Goal: Task Accomplishment & Management: Complete application form

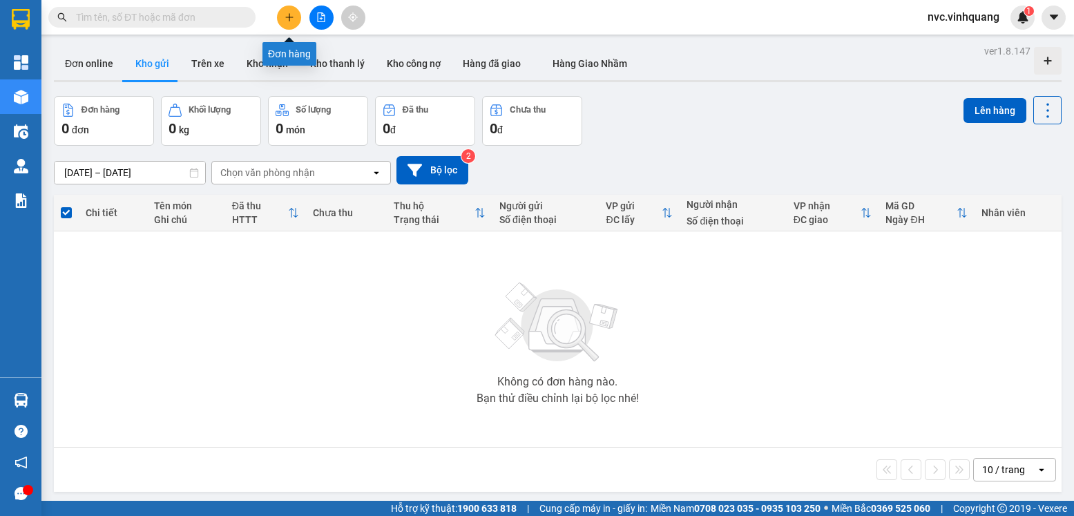
click at [289, 17] on icon "plus" at bounding box center [289, 17] width 8 height 1
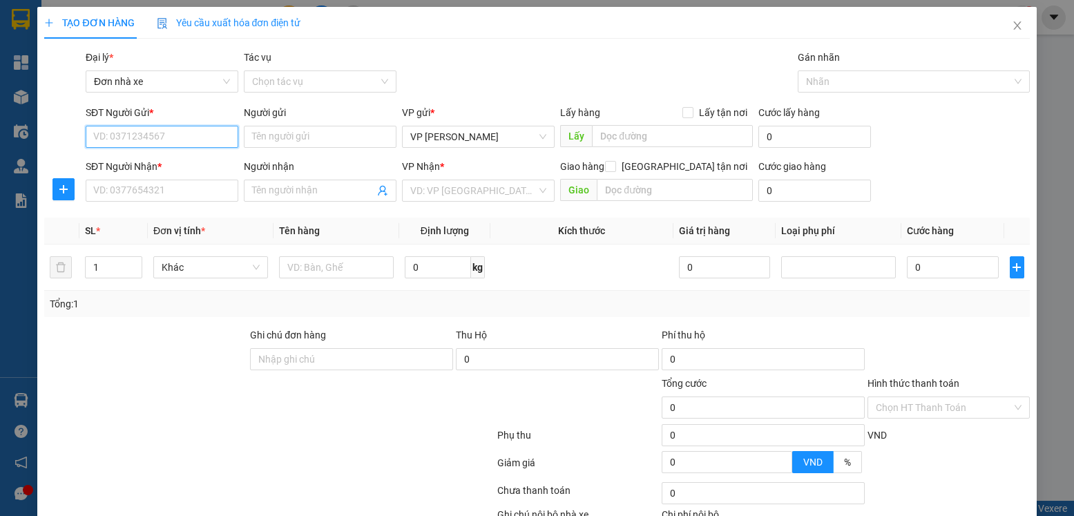
click at [189, 135] on input "SĐT Người Gửi *" at bounding box center [162, 137] width 153 height 22
click at [172, 191] on input "SĐT Người Nhận *" at bounding box center [162, 191] width 153 height 22
type input "0363699999"
click at [261, 195] on input "Người nhận" at bounding box center [313, 190] width 122 height 15
click at [177, 138] on input "SĐT Người Gửi *" at bounding box center [162, 137] width 153 height 22
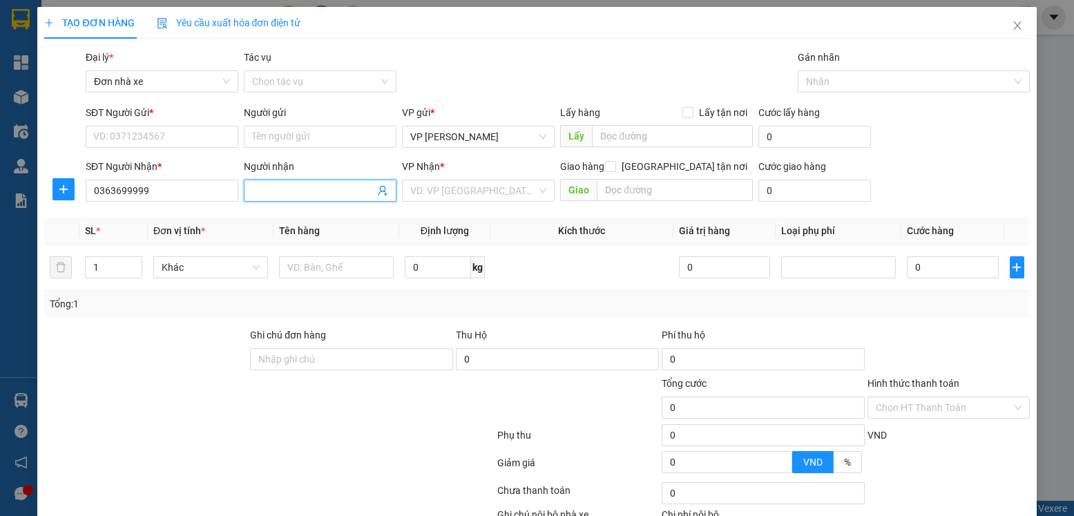
click at [368, 193] on input "Người nhận" at bounding box center [313, 190] width 122 height 15
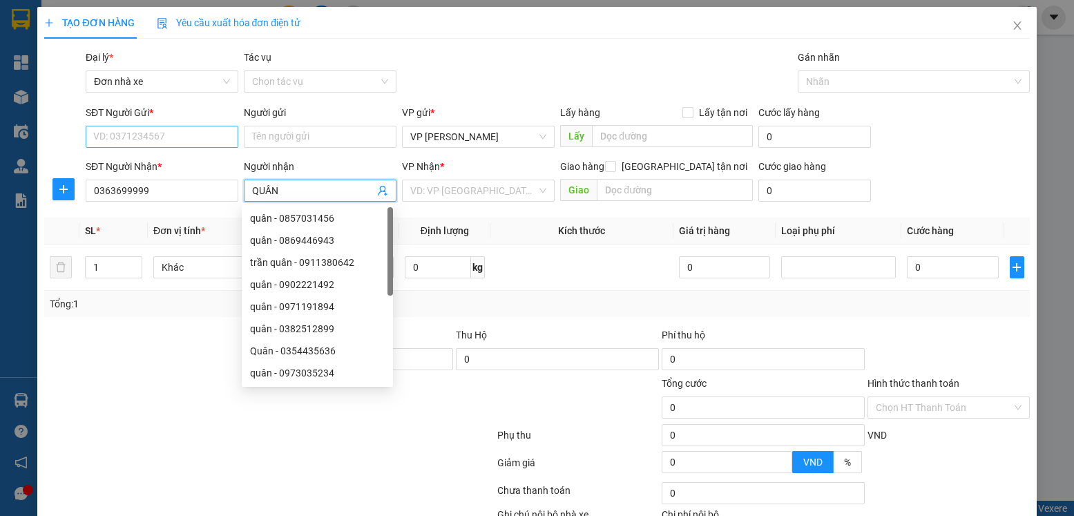
type input "QUÂN"
click at [164, 142] on input "SĐT Người Gửi *" at bounding box center [162, 137] width 153 height 22
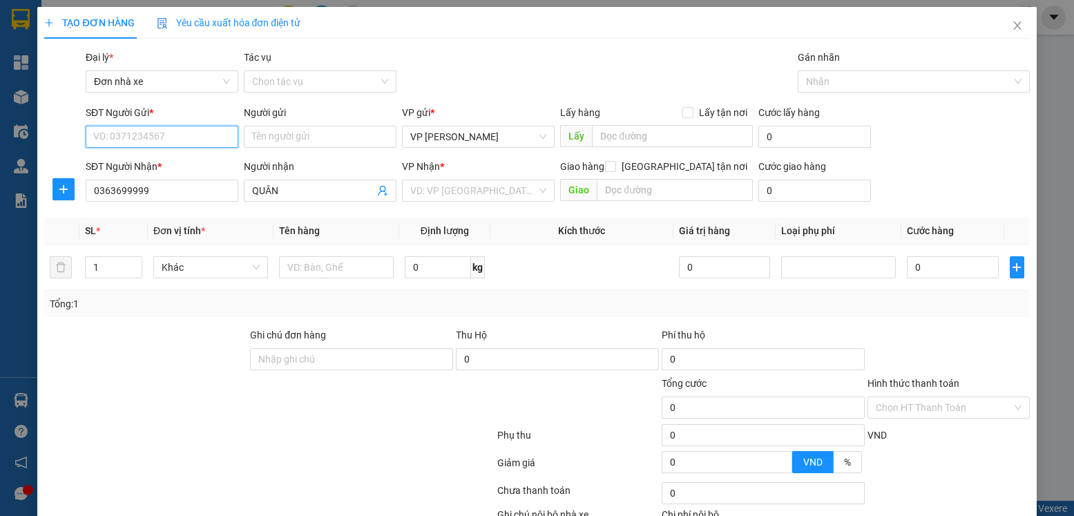
click at [165, 136] on input "SĐT Người Gửi *" at bounding box center [162, 137] width 153 height 22
click at [185, 134] on input "SĐT Người Gửi *" at bounding box center [162, 137] width 153 height 22
paste input "0813857286"
type input "0813857286"
click at [314, 136] on input "Người gửi" at bounding box center [320, 137] width 153 height 22
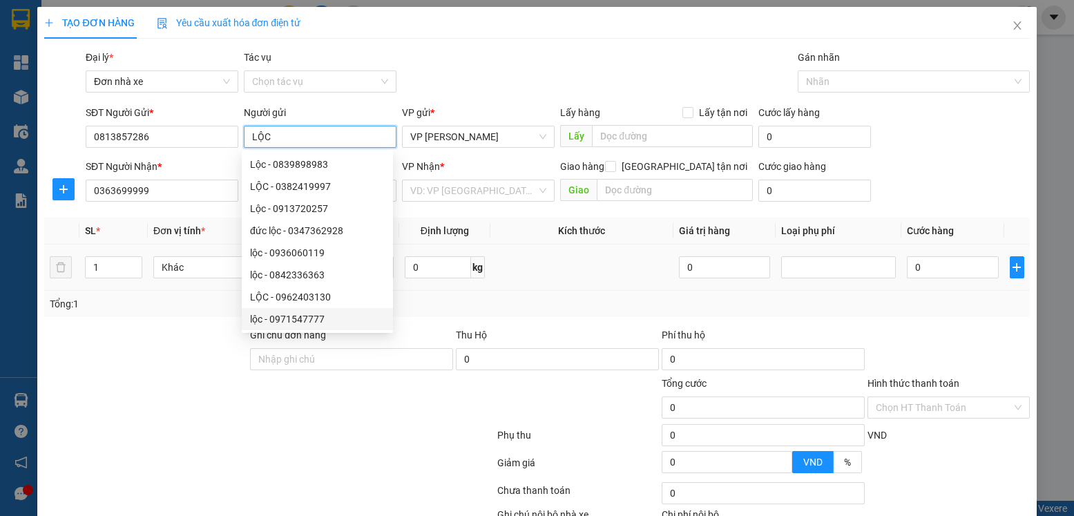
type input "LỘC"
click at [591, 260] on td at bounding box center [581, 267] width 183 height 46
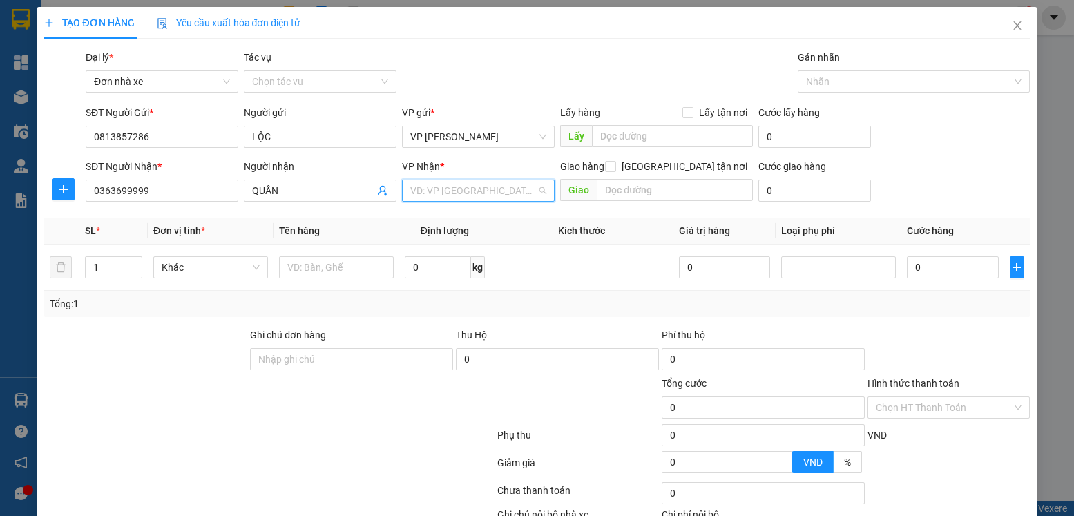
click at [472, 187] on input "search" at bounding box center [473, 190] width 126 height 21
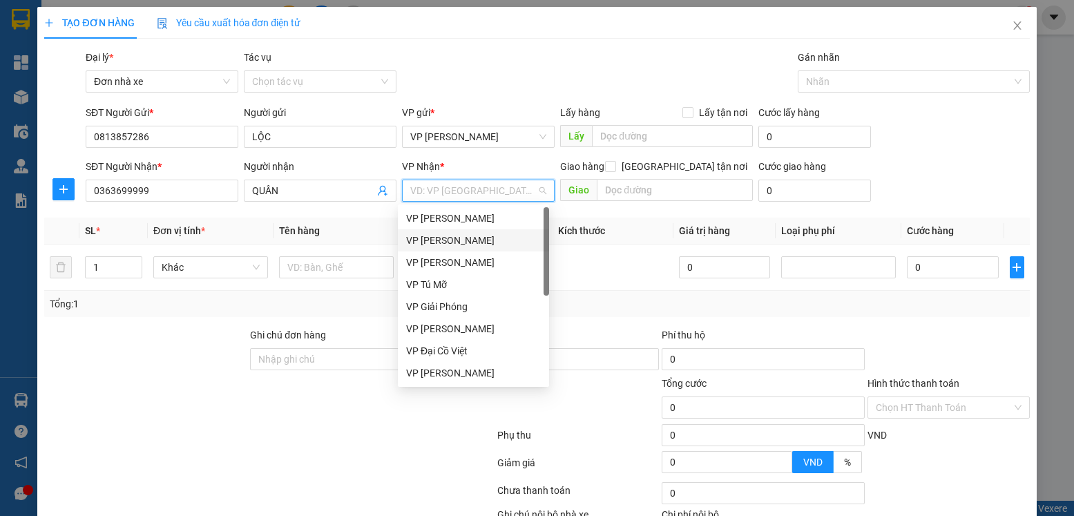
click at [471, 238] on div "VP [PERSON_NAME]" at bounding box center [473, 240] width 135 height 15
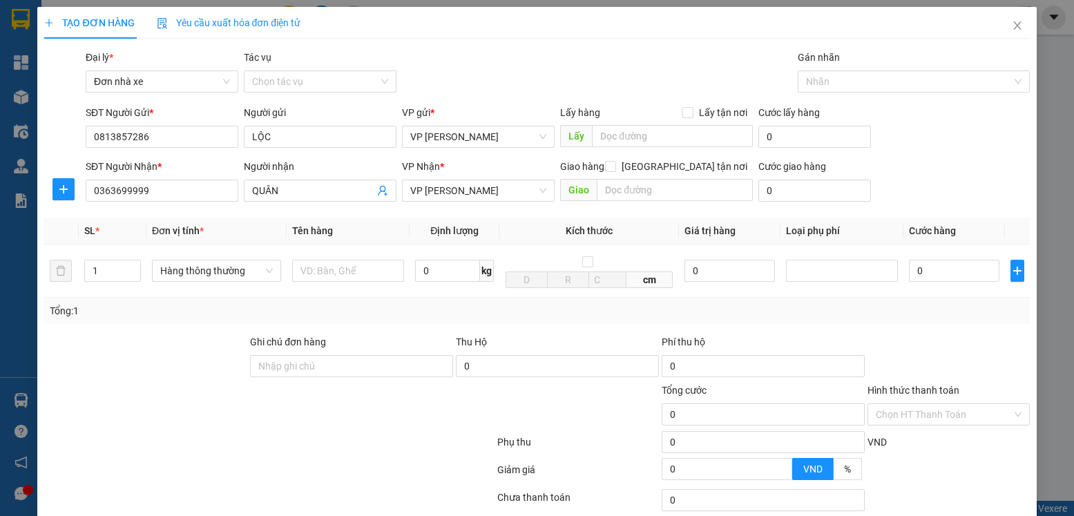
click at [51, 189] on div at bounding box center [63, 189] width 39 height 22
click at [62, 186] on icon "plus" at bounding box center [63, 189] width 11 height 11
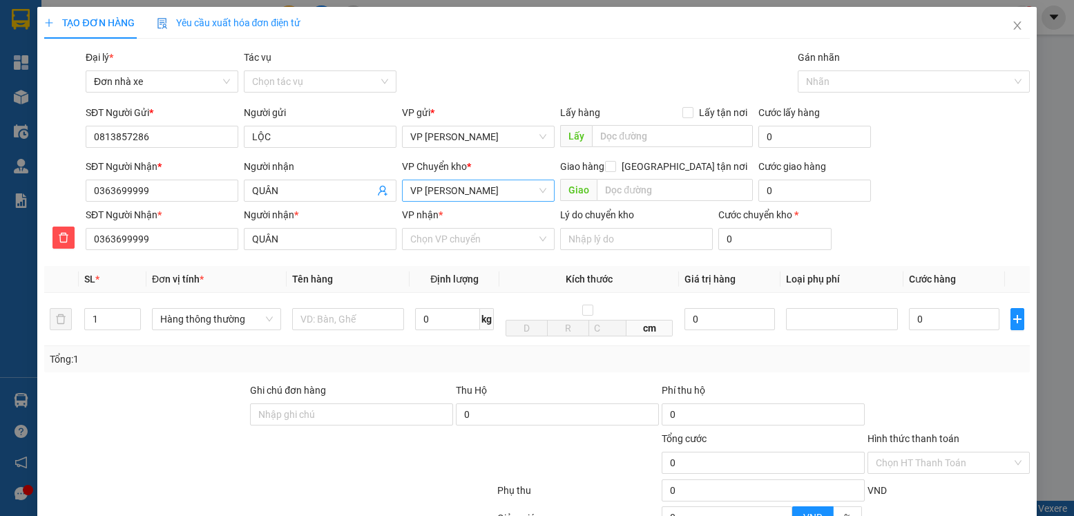
click at [497, 188] on span "VP [PERSON_NAME]" at bounding box center [478, 190] width 136 height 21
type input "DCV"
click at [477, 220] on div "VP Đại Cồ Việt" at bounding box center [473, 218] width 135 height 15
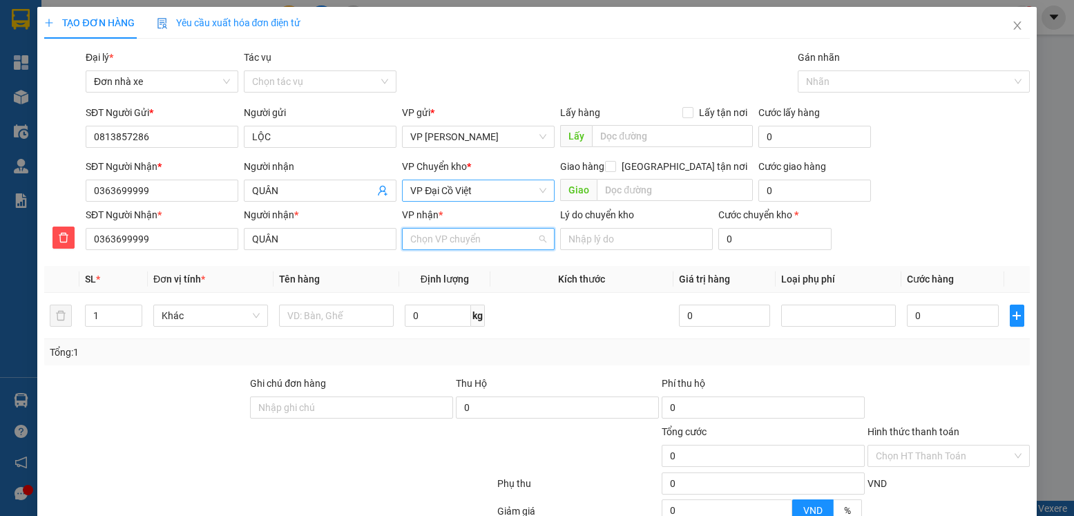
click at [450, 246] on input "VP nhận *" at bounding box center [473, 239] width 126 height 21
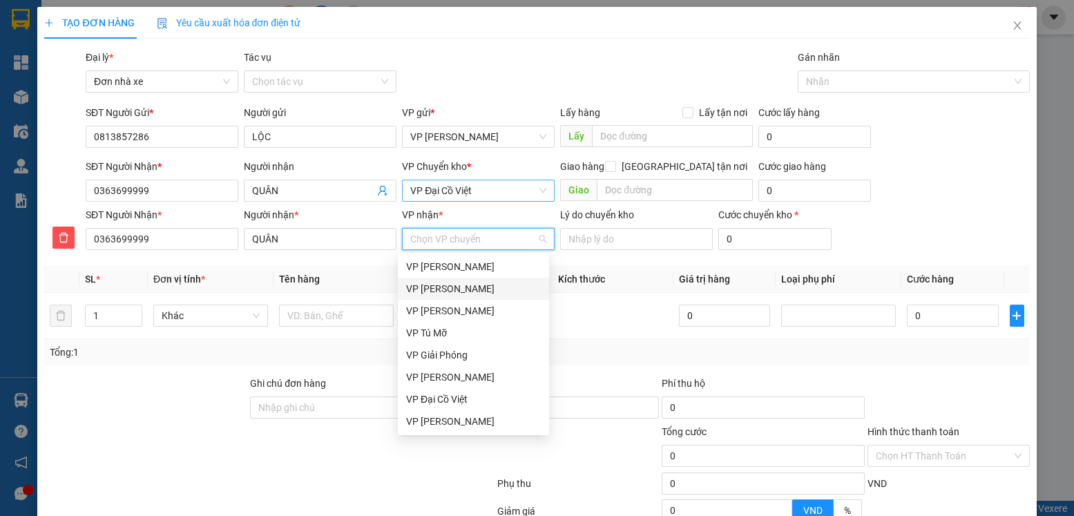
click at [489, 289] on div "VP [PERSON_NAME]" at bounding box center [473, 288] width 135 height 15
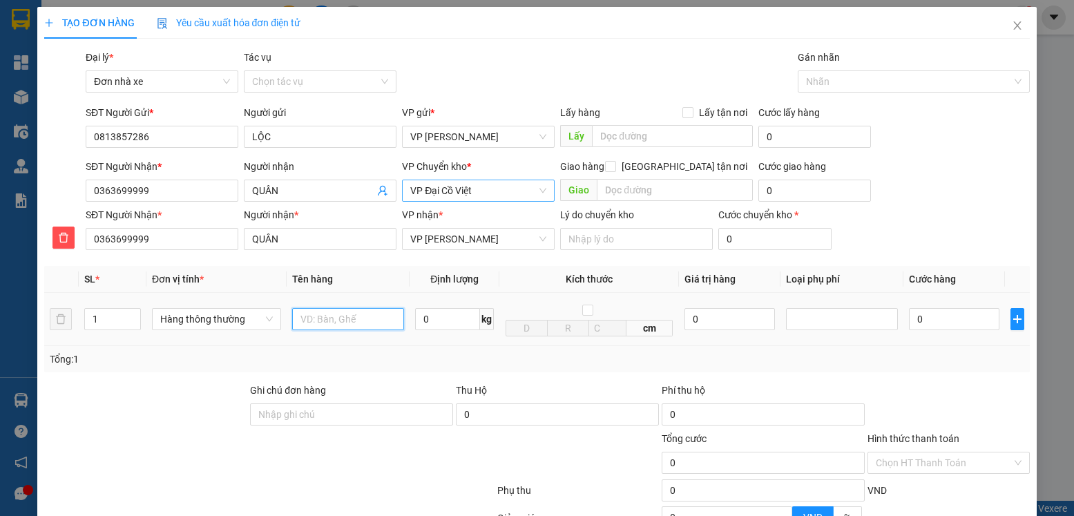
click at [330, 318] on input "text" at bounding box center [348, 319] width 113 height 22
type input "BỌC ĐEN BS"
type input "0.5"
type input "40.000"
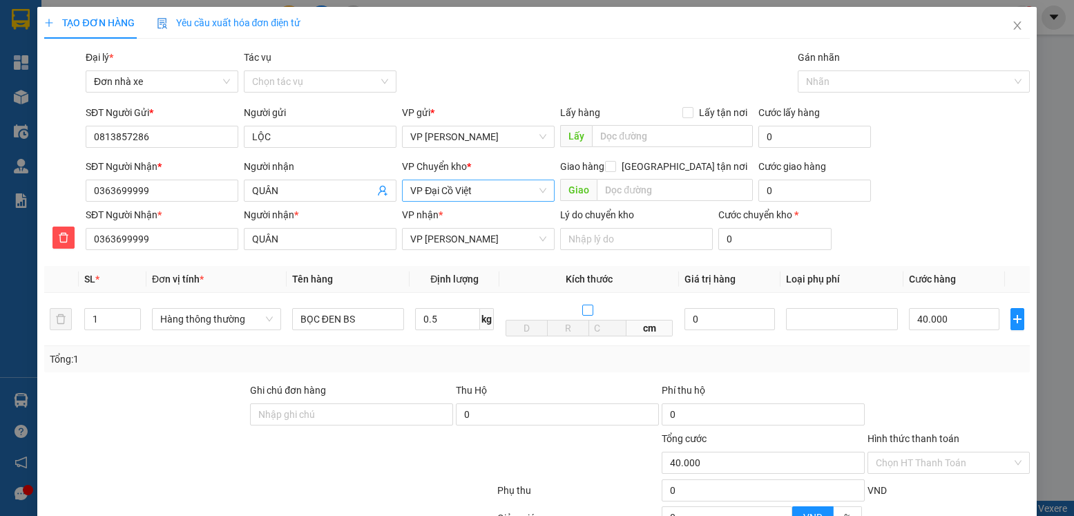
type input "40.000"
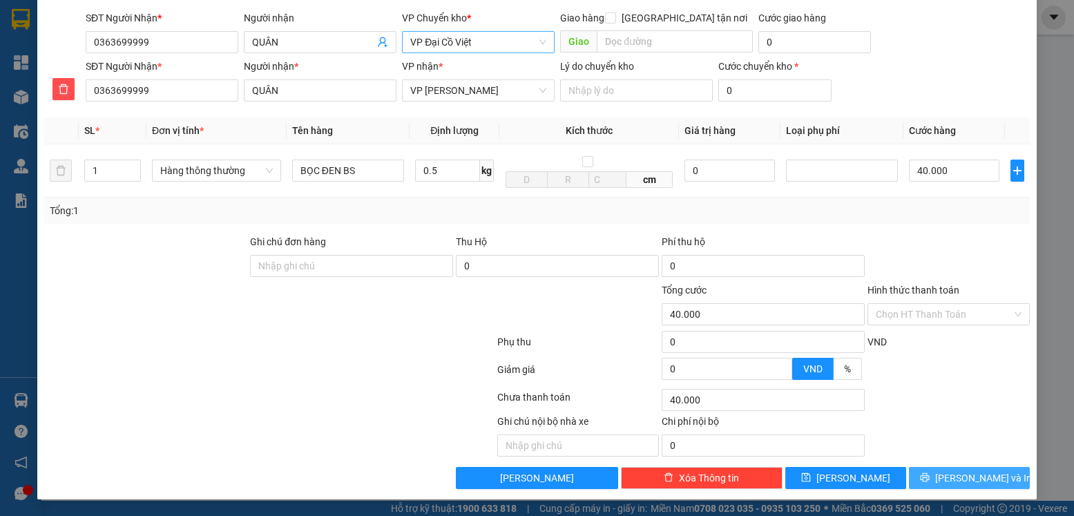
click at [961, 476] on span "[PERSON_NAME] và In" at bounding box center [983, 477] width 97 height 15
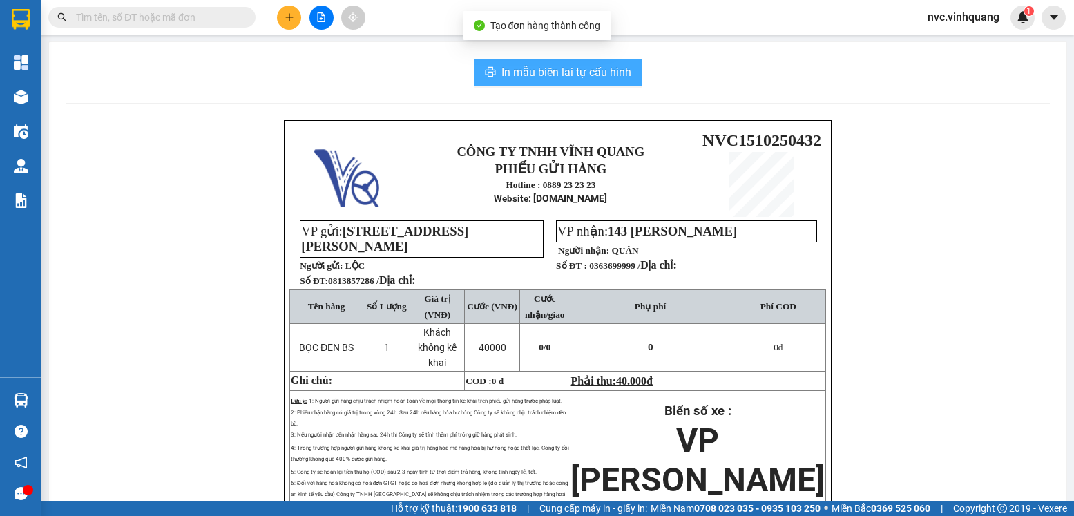
click at [539, 69] on span "In mẫu biên lai tự cấu hình" at bounding box center [566, 72] width 130 height 17
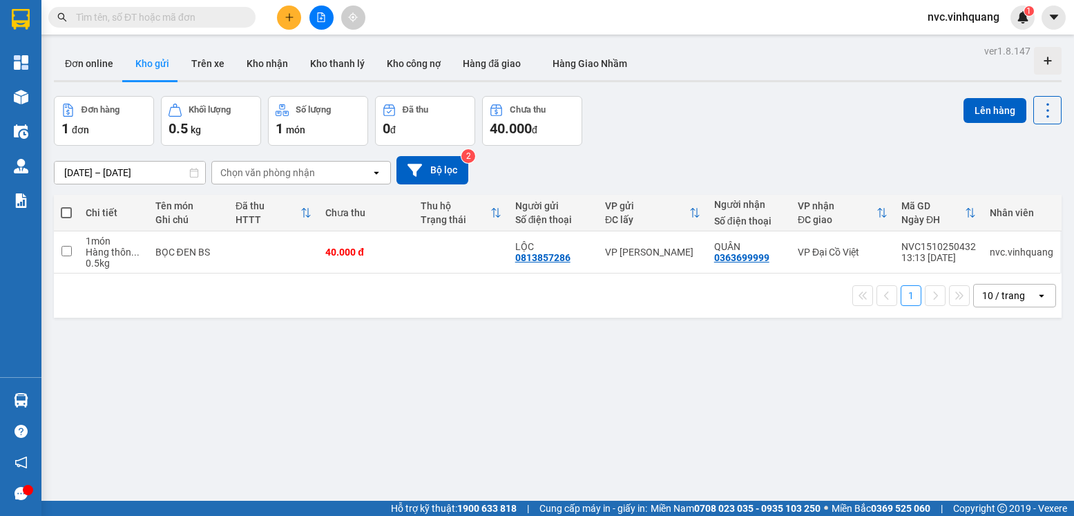
click at [221, 11] on input "text" at bounding box center [157, 17] width 163 height 15
click at [69, 249] on input "checkbox" at bounding box center [66, 251] width 10 height 10
checkbox input "true"
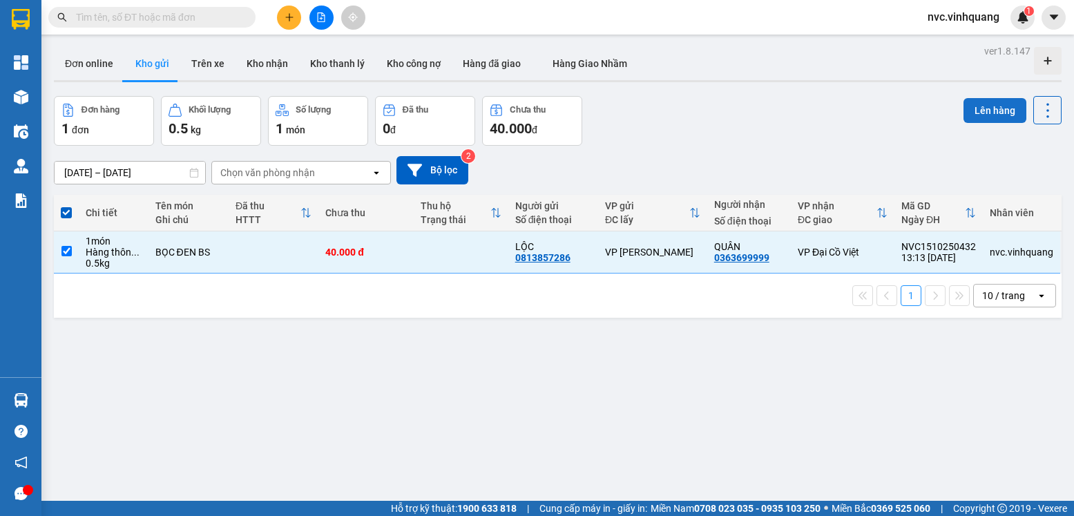
click at [970, 110] on button "Lên hàng" at bounding box center [994, 110] width 63 height 25
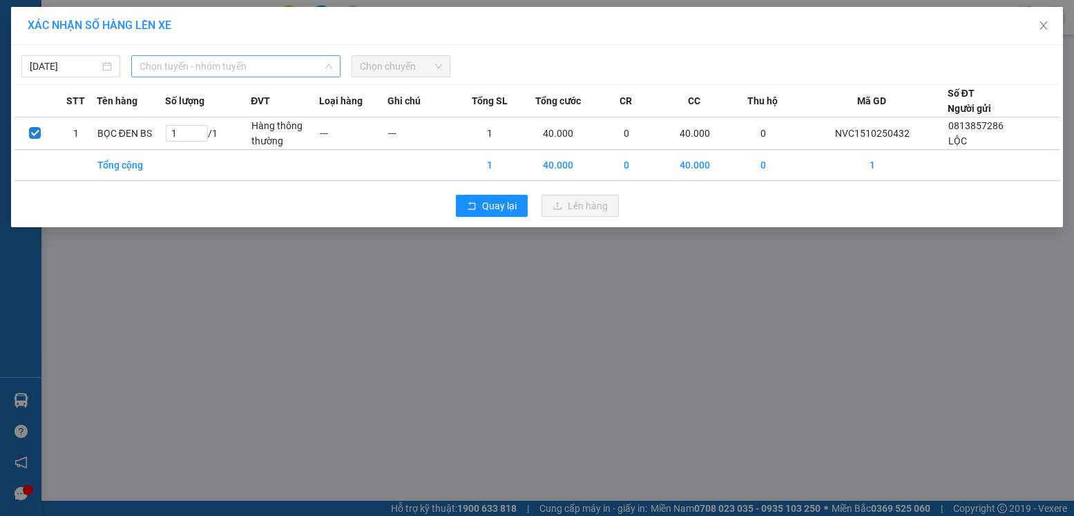
click at [291, 64] on span "Chọn tuyến - nhóm tuyến" at bounding box center [236, 66] width 193 height 21
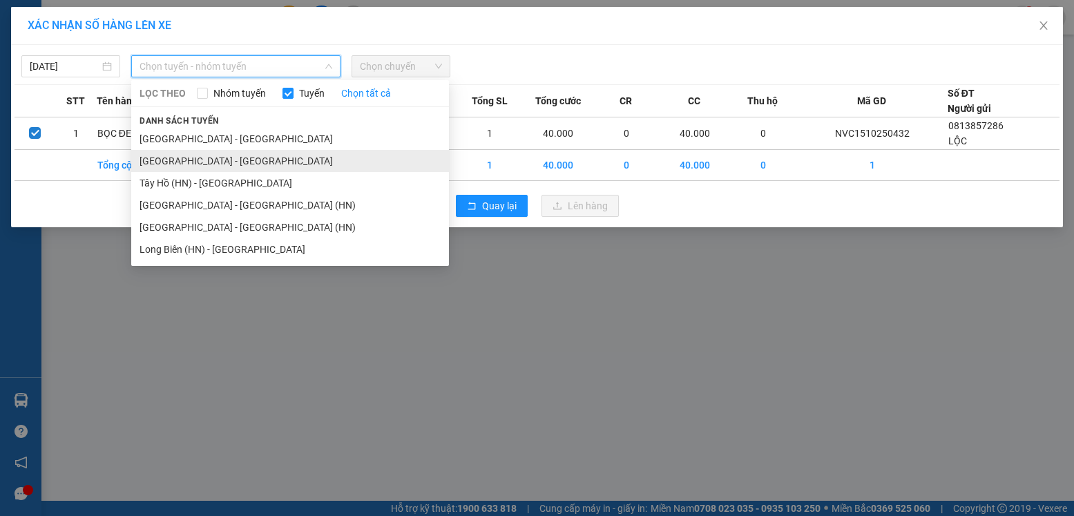
click at [178, 159] on li "[GEOGRAPHIC_DATA] - [GEOGRAPHIC_DATA]" at bounding box center [290, 161] width 318 height 22
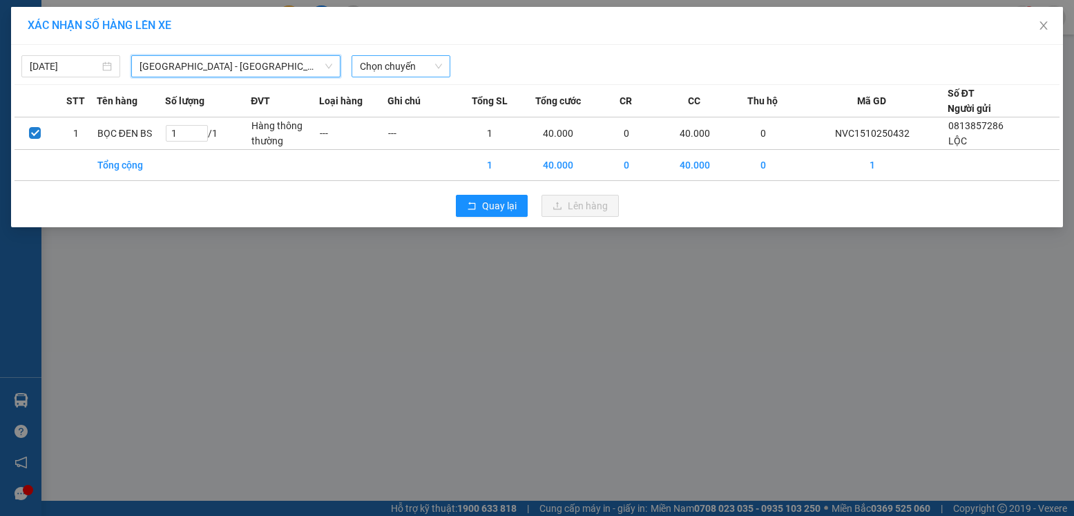
click at [439, 70] on span "Chọn chuyến" at bounding box center [401, 66] width 82 height 21
click at [267, 66] on span "[GEOGRAPHIC_DATA] - [GEOGRAPHIC_DATA]" at bounding box center [236, 66] width 193 height 21
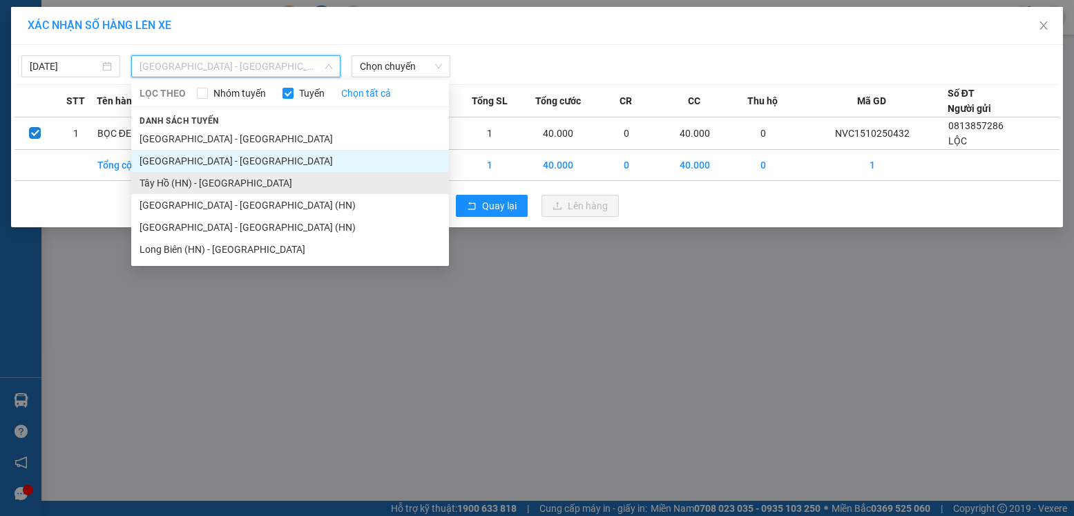
click at [194, 186] on li "Tây Hồ (HN) - [GEOGRAPHIC_DATA]" at bounding box center [290, 183] width 318 height 22
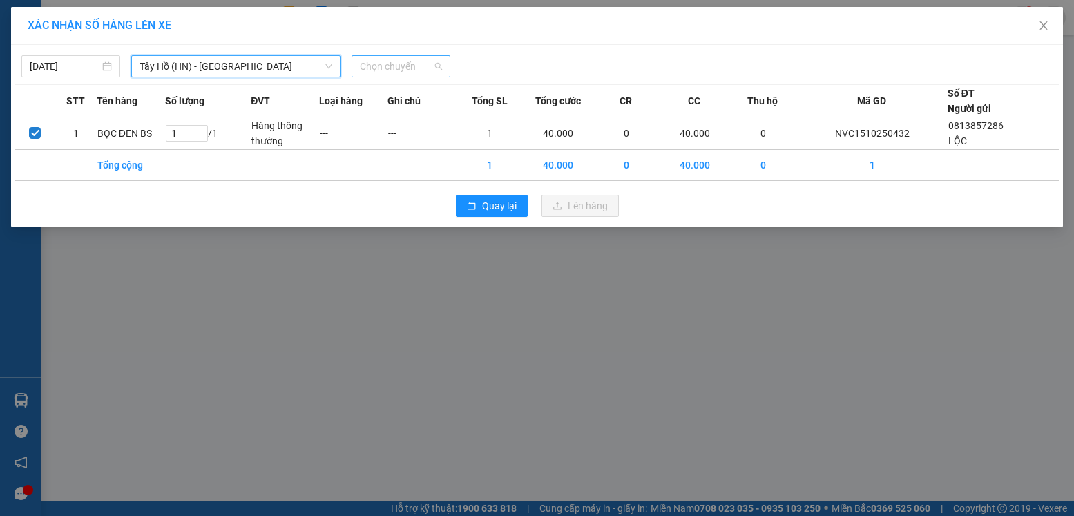
click at [422, 64] on span "Chọn chuyến" at bounding box center [401, 66] width 82 height 21
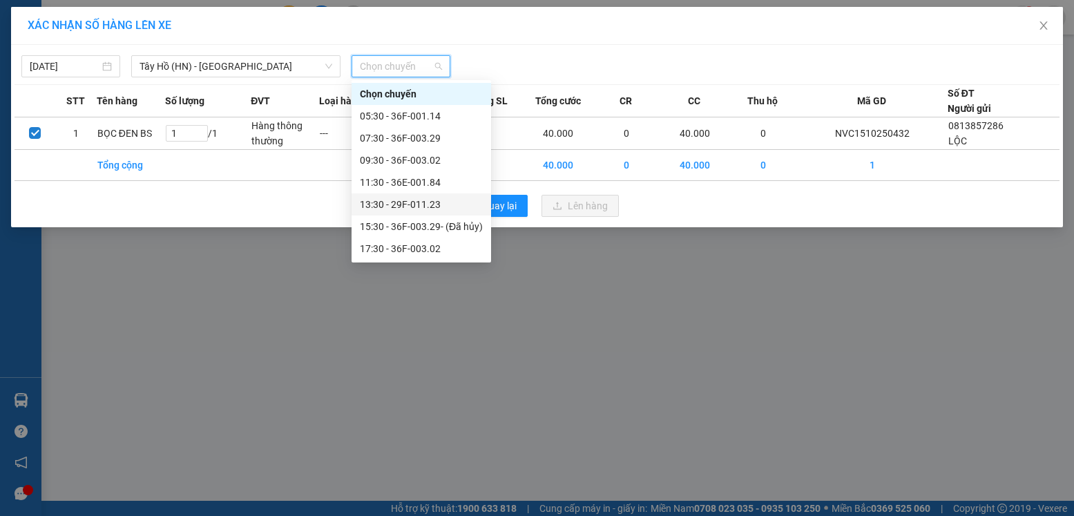
scroll to position [22, 0]
click at [439, 186] on div "13:30 - 29F-011.23" at bounding box center [421, 182] width 123 height 15
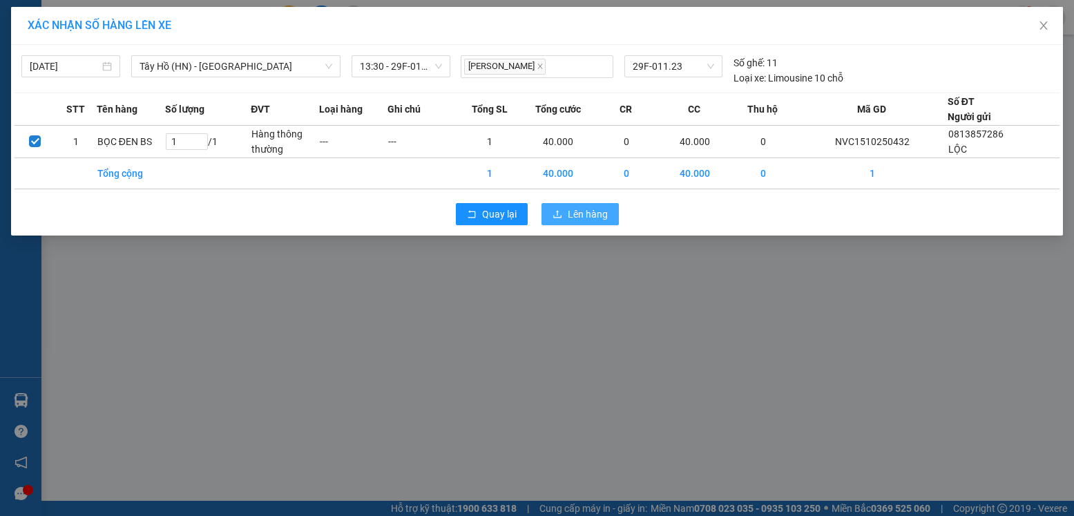
click at [584, 213] on span "Lên hàng" at bounding box center [588, 213] width 40 height 15
